Goal: Task Accomplishment & Management: Manage account settings

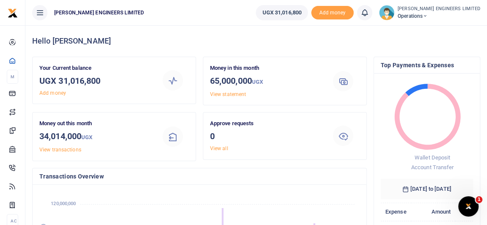
click at [428, 16] on icon at bounding box center [425, 16] width 5 height 6
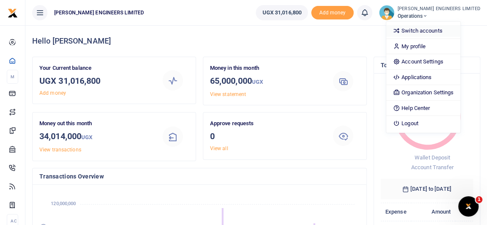
click at [440, 31] on link "Switch accounts" at bounding box center [423, 31] width 74 height 12
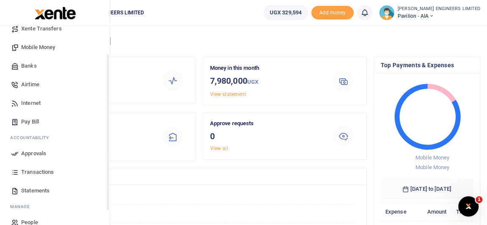
scroll to position [95, 0]
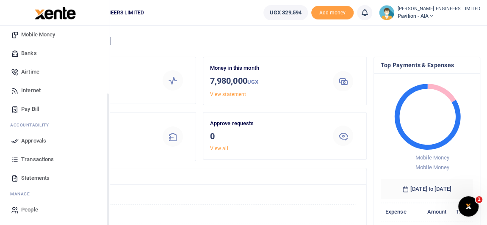
click at [33, 160] on span "Transactions" at bounding box center [37, 159] width 33 height 8
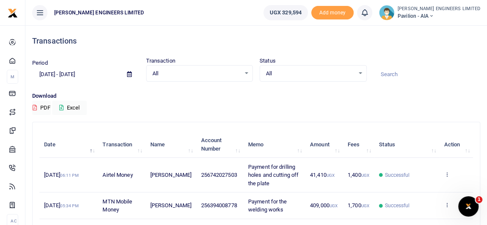
click at [129, 75] on icon at bounding box center [129, 75] width 5 height 6
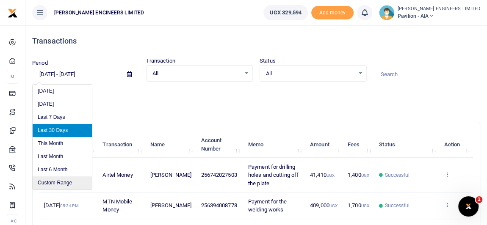
click at [58, 183] on li "Custom Range" at bounding box center [62, 183] width 59 height 13
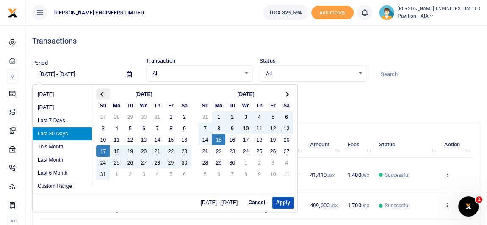
click at [103, 94] on span at bounding box center [103, 94] width 5 height 5
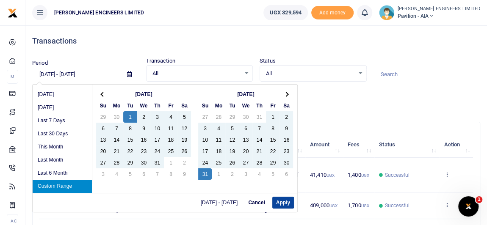
click at [284, 202] on button "Apply" at bounding box center [283, 203] width 22 height 12
type input "07/01/2025 - 08/31/2025"
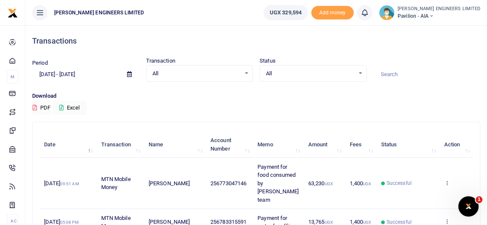
click at [43, 108] on button "PDF" at bounding box center [41, 108] width 19 height 14
click at [434, 15] on icon at bounding box center [431, 16] width 5 height 6
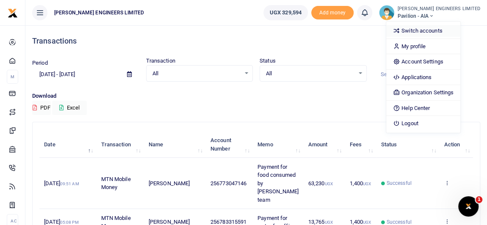
click at [449, 30] on link "Switch accounts" at bounding box center [423, 31] width 74 height 12
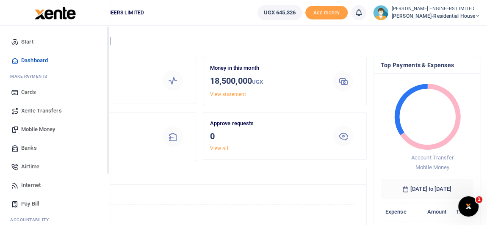
scroll to position [6, 6]
click at [41, 129] on span "Mobile Money" at bounding box center [38, 129] width 34 height 8
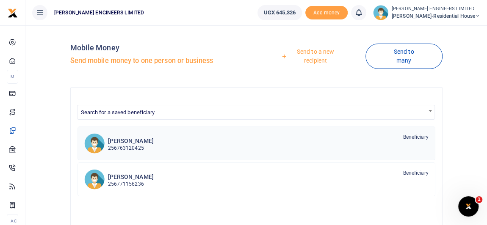
click at [135, 139] on h6 "[PERSON_NAME]" at bounding box center [131, 141] width 46 height 7
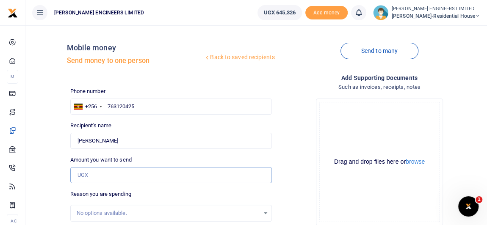
click at [79, 177] on input "Amount you want to send" at bounding box center [171, 175] width 202 height 16
type input "100,000"
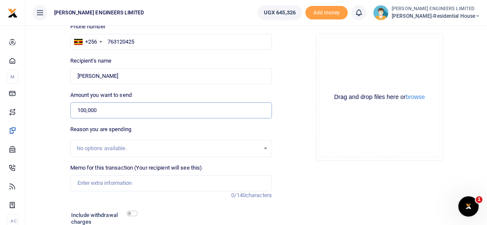
scroll to position [77, 0]
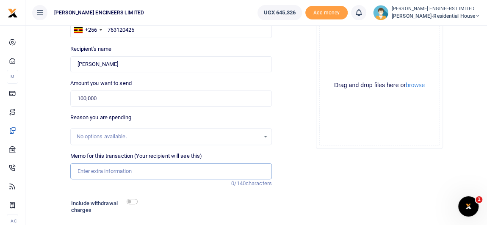
click at [95, 170] on input "Memo for this transaction (Your recipient will see this)" at bounding box center [171, 171] width 202 height 16
click at [78, 170] on input "Diamond concrete cutting disc" at bounding box center [171, 171] width 202 height 16
click at [174, 171] on input "2pcs of diamond concrete cutting disc" at bounding box center [171, 171] width 202 height 16
click at [186, 172] on input "2pcs of diamond concrete cutting discs and diesel oil" at bounding box center [171, 171] width 202 height 16
click at [251, 171] on input "2pcs of diamond concrete cutting discs and 1 and half ltrs of diesel oil" at bounding box center [171, 171] width 202 height 16
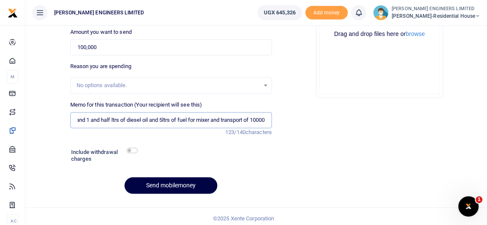
scroll to position [131, 0]
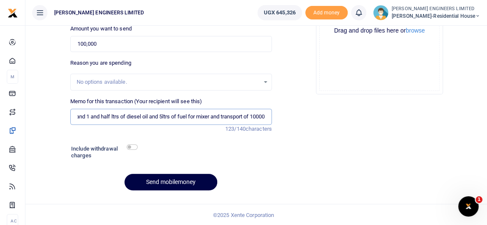
type input "2pcs of diamond concrete cutting discs and 1 and half ltrs of diesel oil and 5l…"
click at [131, 146] on input "checkbox" at bounding box center [132, 147] width 11 height 6
checkbox input "true"
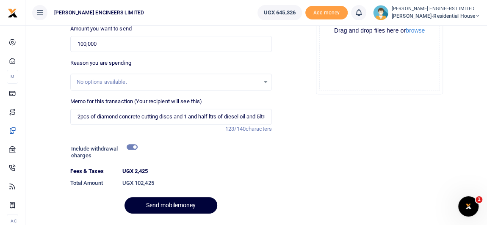
click at [168, 207] on button "Send mobilemoney" at bounding box center [171, 205] width 93 height 17
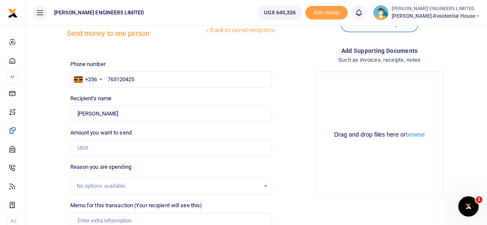
scroll to position [77, 0]
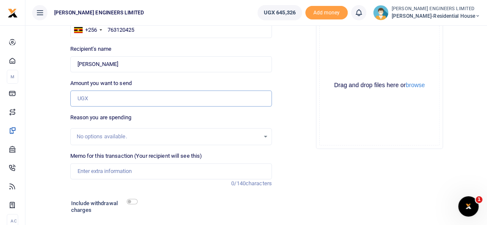
click at [91, 100] on input "Amount you want to send" at bounding box center [171, 99] width 202 height 16
type input "100,000"
click at [100, 171] on input "Memo for this transaction (Your recipient will see this)" at bounding box center [171, 171] width 202 height 16
type input "A"
type input "O"
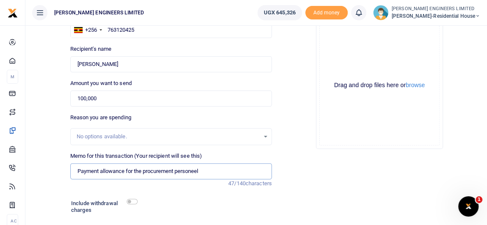
click at [195, 170] on input "Payment allowance for the procurement personeel" at bounding box center [171, 171] width 202 height 16
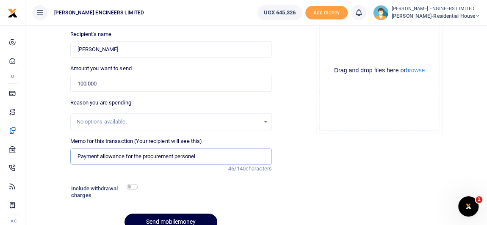
scroll to position [115, 0]
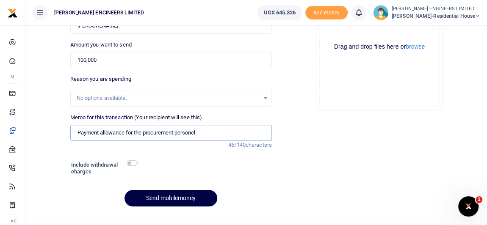
type input "Payment allowance for the procurement personel"
click at [135, 163] on input "checkbox" at bounding box center [132, 164] width 11 height 6
checkbox input "true"
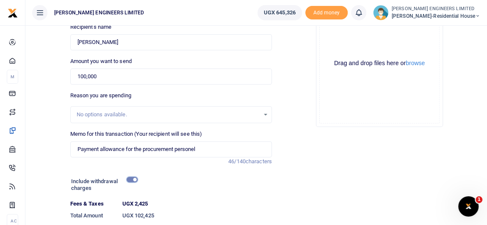
scroll to position [154, 0]
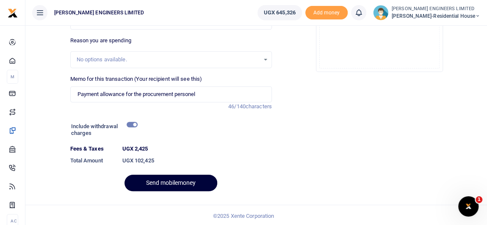
click at [172, 183] on button "Send mobilemoney" at bounding box center [171, 183] width 93 height 17
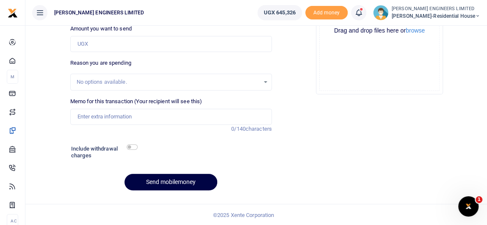
click at [363, 17] on icon at bounding box center [359, 12] width 8 height 9
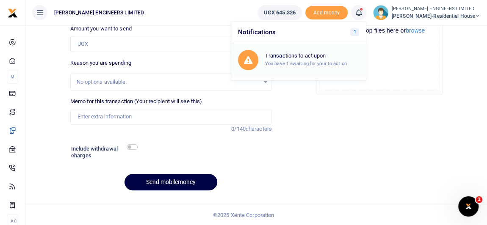
click at [309, 59] on div "Transactions to act upon You have 1 awaiting for your to act on" at bounding box center [312, 60] width 94 height 15
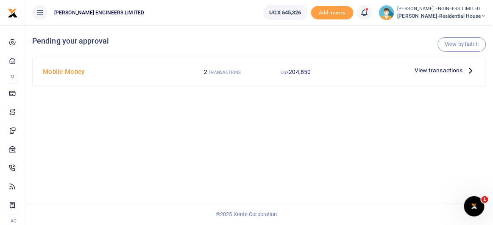
click at [428, 69] on span "View transactions" at bounding box center [438, 70] width 48 height 9
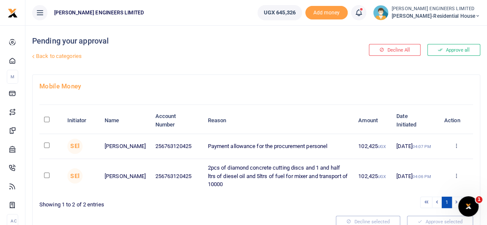
click at [45, 146] on input "checkbox" at bounding box center [47, 146] width 6 height 6
checkbox input "true"
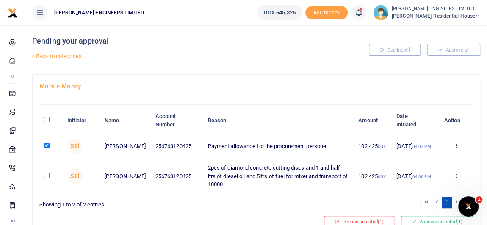
click at [47, 174] on input "checkbox" at bounding box center [47, 176] width 6 height 6
checkbox input "true"
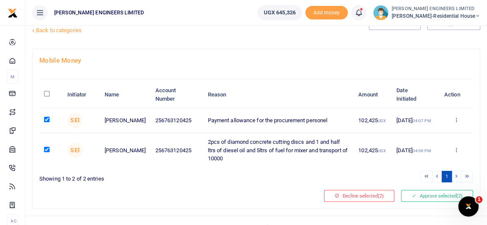
scroll to position [38, 0]
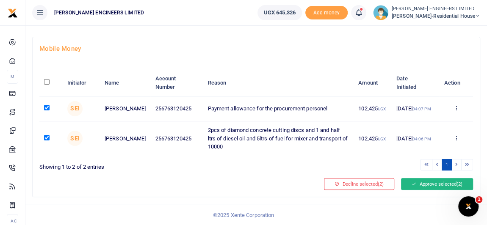
click at [429, 186] on button "Approve selected (2)" at bounding box center [437, 184] width 72 height 12
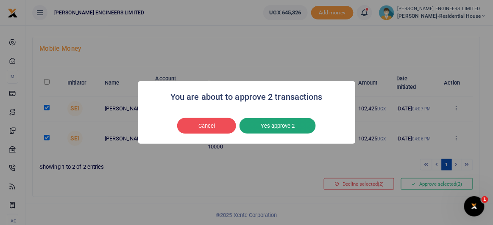
click at [282, 128] on button "Yes approve 2" at bounding box center [277, 126] width 76 height 16
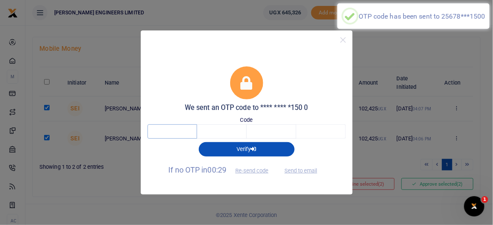
click at [173, 133] on input "text" at bounding box center [172, 132] width 50 height 14
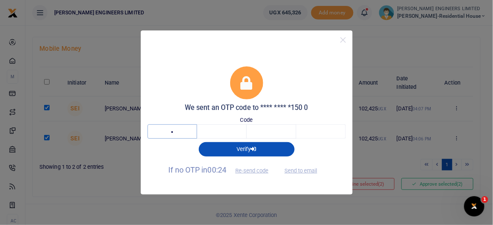
type input "7"
type input "9"
type input "1"
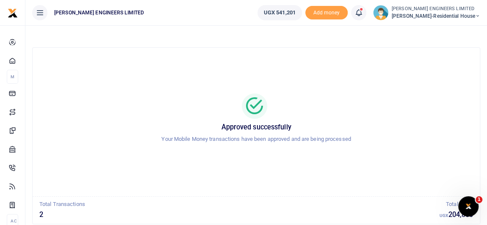
click at [479, 15] on icon at bounding box center [477, 16] width 5 height 6
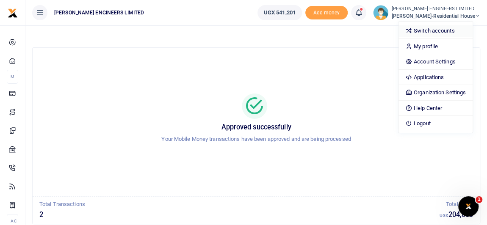
click at [441, 30] on link "Switch accounts" at bounding box center [436, 31] width 74 height 12
